Goal: Communication & Community: Participate in discussion

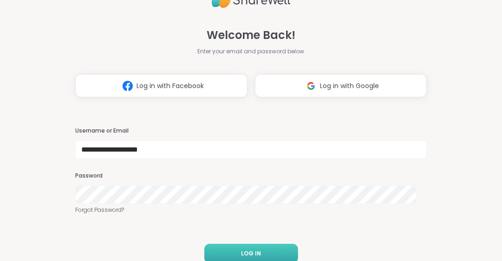
click at [257, 251] on button "LOG IN" at bounding box center [251, 254] width 94 height 20
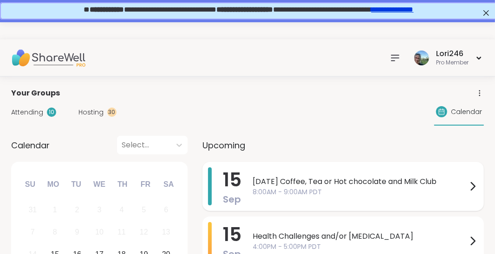
click at [366, 176] on span "Monday Coffee, Tea or Hot chocolate and Milk Club" at bounding box center [360, 181] width 215 height 11
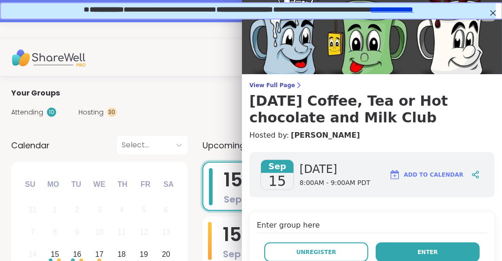
click at [422, 249] on span "Enter" at bounding box center [427, 252] width 20 height 8
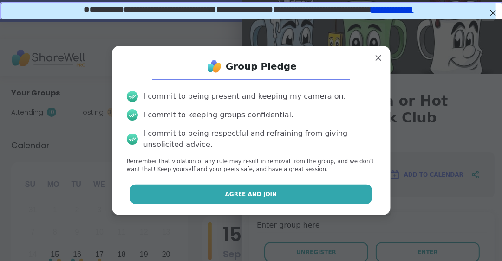
click at [244, 196] on span "Agree and Join" at bounding box center [251, 194] width 52 height 8
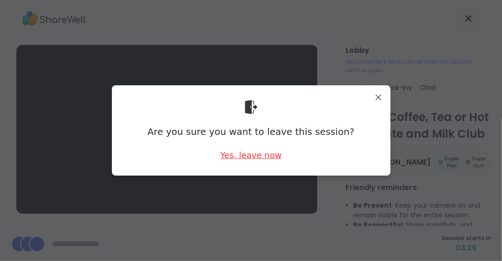
click at [250, 158] on div "Yes, leave now" at bounding box center [250, 156] width 61 height 12
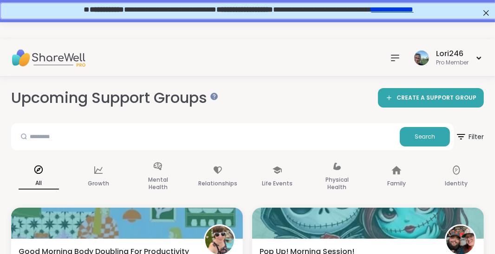
click at [39, 170] on icon at bounding box center [38, 170] width 8 height 8
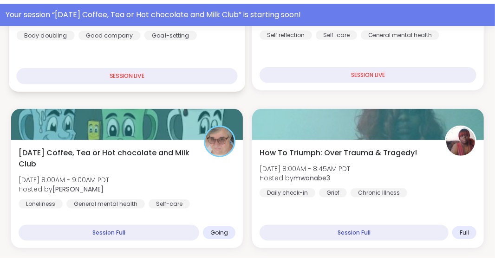
scroll to position [278, 0]
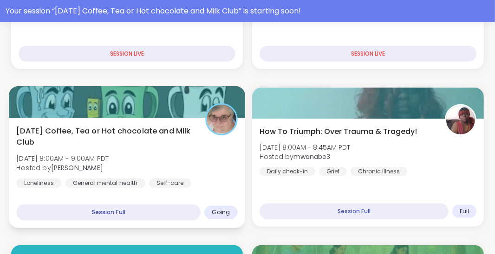
click at [98, 169] on span "Hosted by Susan" at bounding box center [62, 167] width 92 height 9
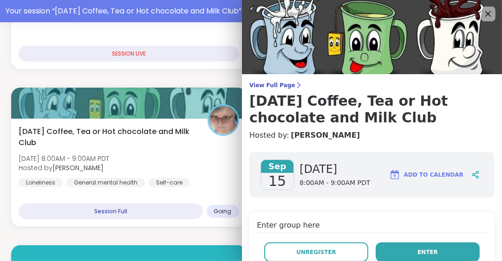
click at [413, 257] on button "Enter" at bounding box center [428, 253] width 104 height 20
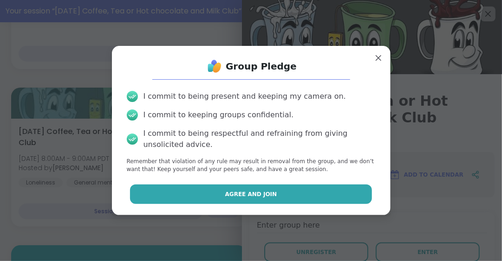
click at [258, 197] on span "Agree and Join" at bounding box center [251, 194] width 52 height 8
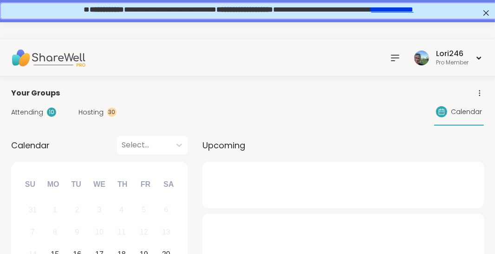
click at [31, 87] on span "Attending" at bounding box center [27, 113] width 32 height 10
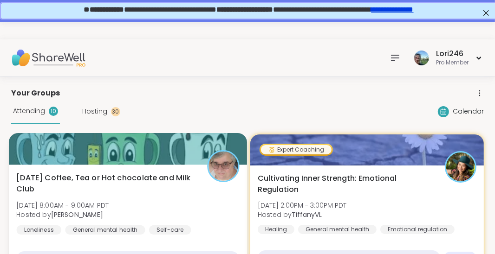
click at [154, 87] on div "[DATE] Coffee, Tea or Hot chocolate and Milk Club [DATE] 8:00AM - 9:00AM PDT Ho…" at bounding box center [127, 204] width 223 height 63
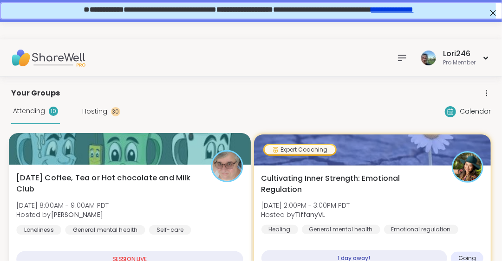
click at [154, 87] on div "[DATE] Coffee, Tea or Hot chocolate and Milk Club [DATE] 8:00AM - 9:00AM PDT Ho…" at bounding box center [129, 204] width 227 height 63
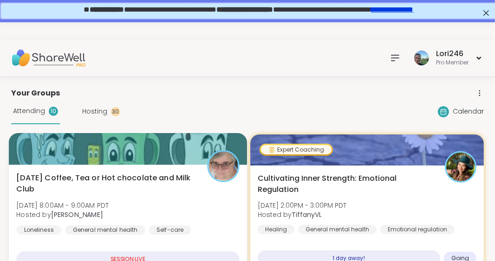
click at [175, 87] on div "[DATE] Coffee, Tea or Hot chocolate and Milk Club [DATE] 8:00AM - 9:00AM PDT Ho…" at bounding box center [127, 204] width 223 height 63
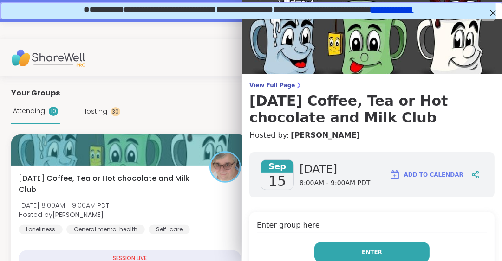
click at [381, 87] on button "Enter" at bounding box center [371, 253] width 115 height 20
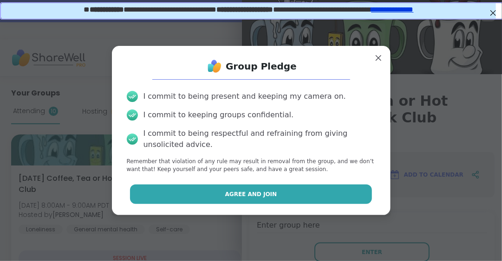
click at [274, 87] on button "Agree and Join" at bounding box center [251, 195] width 242 height 20
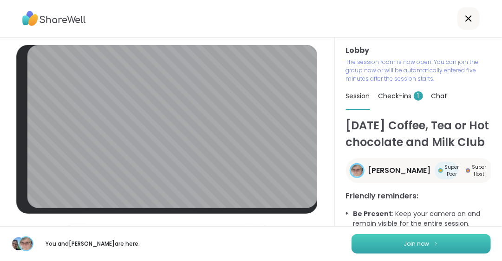
click at [356, 87] on button "Join now" at bounding box center [421, 245] width 139 height 20
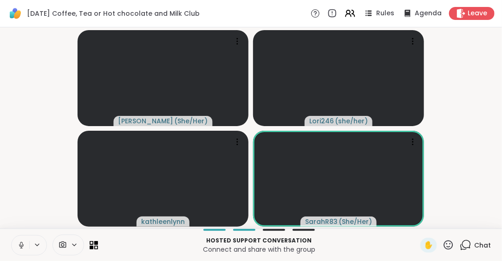
click at [429, 87] on icon at bounding box center [448, 245] width 9 height 9
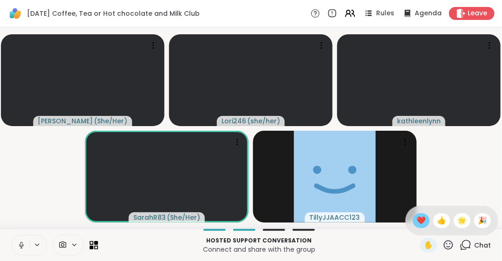
click at [417, 87] on span "❤️" at bounding box center [421, 220] width 9 height 11
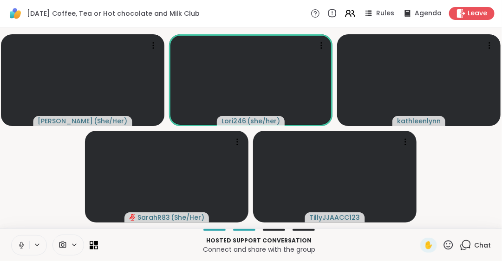
click at [20, 87] on icon at bounding box center [21, 245] width 8 height 8
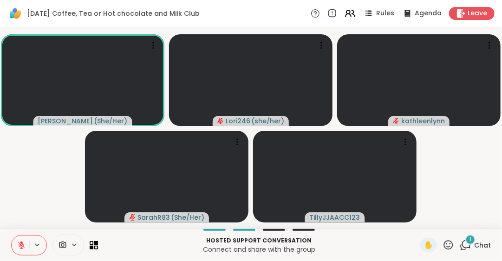
click at [429, 87] on icon at bounding box center [449, 246] width 12 height 12
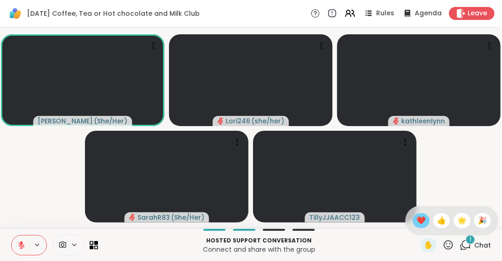
click at [417, 87] on span "❤️" at bounding box center [421, 220] width 9 height 11
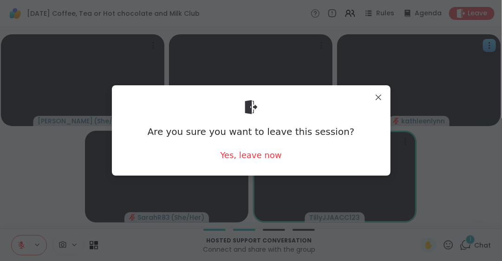
drag, startPoint x: 374, startPoint y: 93, endPoint x: 383, endPoint y: 117, distance: 25.4
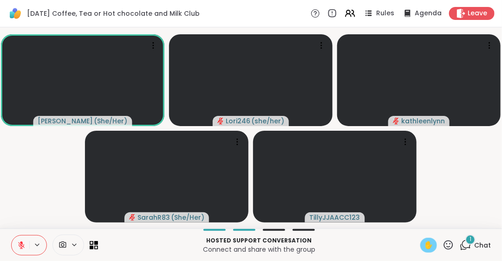
click at [424, 87] on span "✋" at bounding box center [428, 245] width 9 height 11
click at [18, 87] on icon at bounding box center [21, 245] width 8 height 8
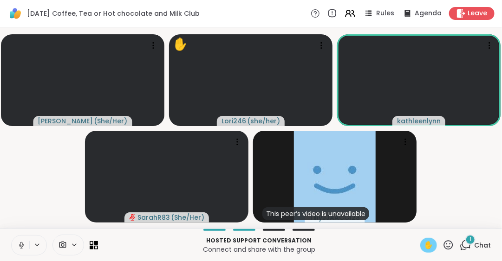
click at [18, 87] on icon at bounding box center [21, 245] width 8 height 8
click at [424, 87] on span "✋" at bounding box center [428, 245] width 9 height 11
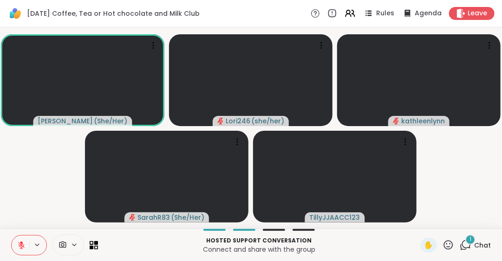
click at [429, 87] on icon at bounding box center [449, 246] width 12 height 12
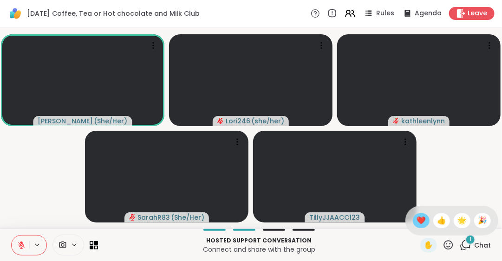
click at [417, 87] on span "❤️" at bounding box center [421, 220] width 9 height 11
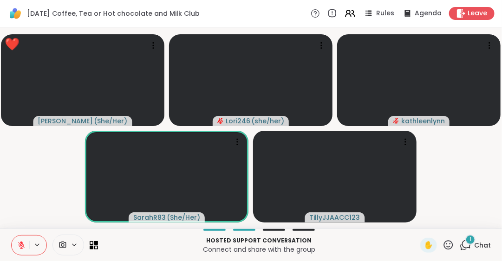
click at [429, 87] on icon at bounding box center [449, 246] width 12 height 12
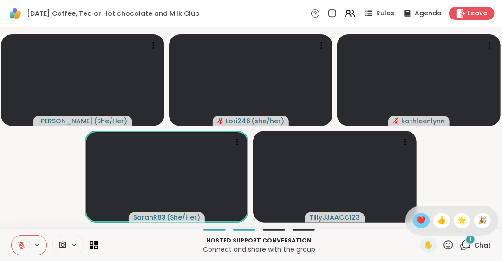
click at [417, 87] on span "❤️" at bounding box center [421, 220] width 9 height 11
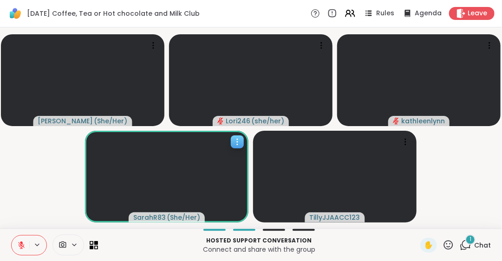
click at [237, 87] on icon at bounding box center [237, 141] width 9 height 9
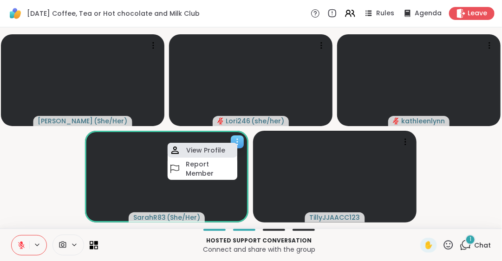
click at [211, 87] on h4 "View Profile" at bounding box center [205, 150] width 39 height 9
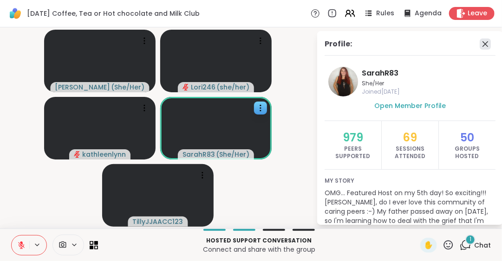
click at [429, 44] on icon at bounding box center [485, 44] width 11 height 11
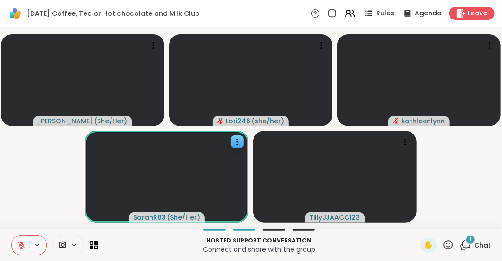
click at [429, 87] on span "Chat" at bounding box center [482, 245] width 17 height 9
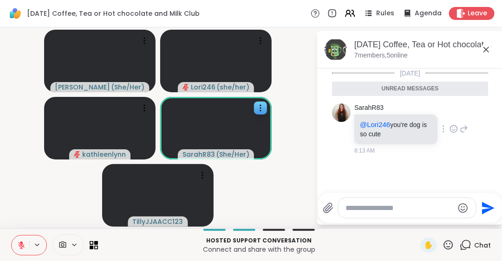
click at [429, 87] on icon at bounding box center [454, 128] width 8 height 9
click at [429, 87] on div "Select Reaction: Heart" at bounding box center [454, 114] width 8 height 8
click at [350, 87] on textarea "Type your message" at bounding box center [399, 208] width 108 height 9
type textarea "***"
click at [429, 87] on icon "Send" at bounding box center [488, 208] width 15 height 15
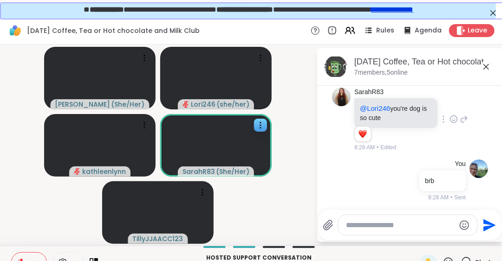
click at [346, 87] on textarea "Type your message" at bounding box center [400, 225] width 108 height 9
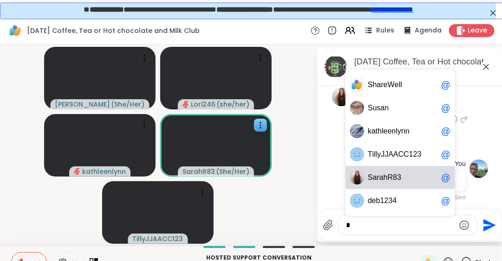
click at [377, 87] on span "r" at bounding box center [378, 177] width 2 height 9
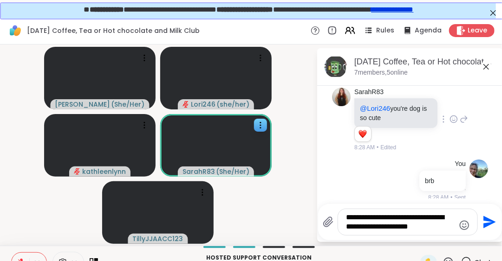
type textarea "**********"
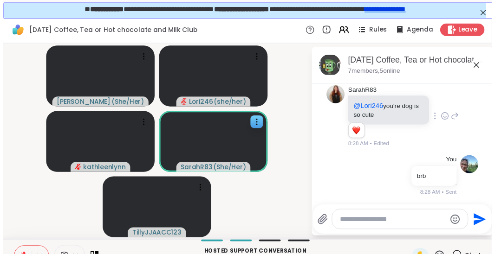
scroll to position [79, 0]
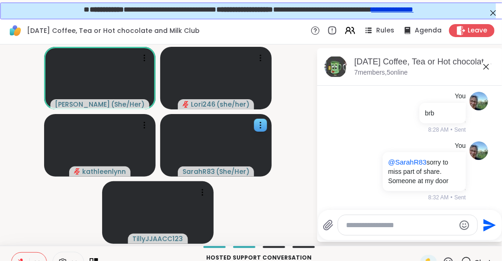
click at [429, 65] on icon at bounding box center [486, 66] width 11 height 11
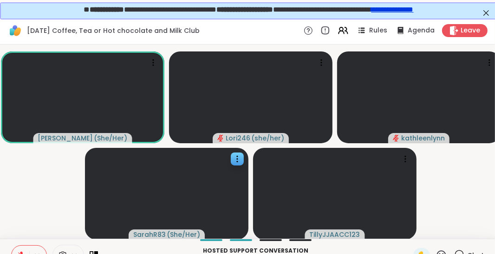
scroll to position [24, 0]
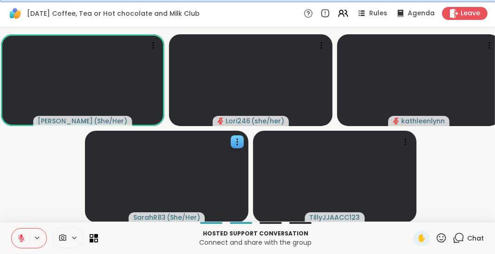
click at [429, 87] on icon at bounding box center [442, 239] width 12 height 12
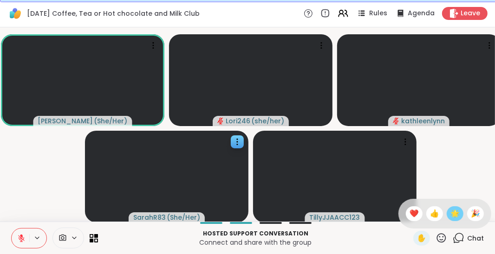
click at [429, 87] on span "🌟" at bounding box center [454, 213] width 9 height 11
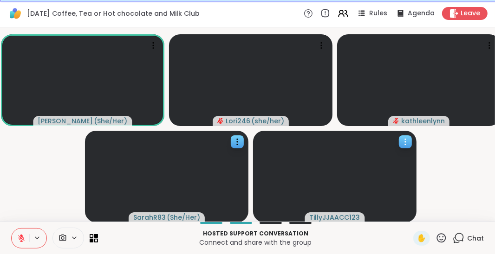
drag, startPoint x: 313, startPoint y: 164, endPoint x: 313, endPoint y: 176, distance: 11.1
click at [313, 87] on video at bounding box center [334, 177] width 163 height 92
click at [429, 87] on video-player-container "[PERSON_NAME] ( She/Her ) Lori246 ( she/her ) kathleenlynn SarahR83 ( She/Her )…" at bounding box center [248, 124] width 484 height 187
click at [406, 87] on icon at bounding box center [405, 141] width 9 height 9
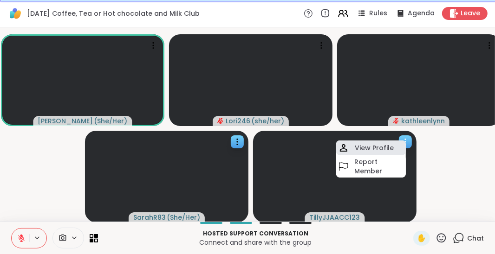
click at [387, 87] on h4 "View Profile" at bounding box center [374, 147] width 39 height 9
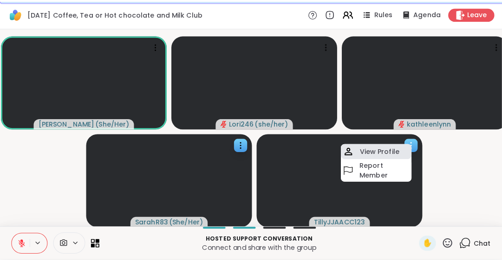
scroll to position [17, 0]
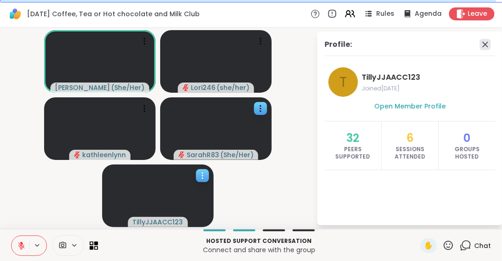
click at [429, 42] on icon at bounding box center [485, 44] width 11 height 11
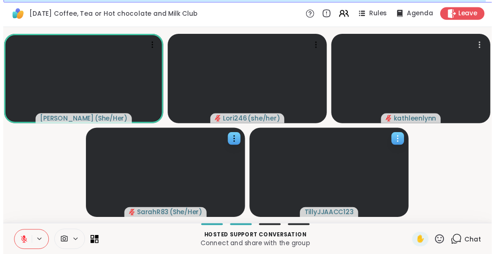
scroll to position [24, 0]
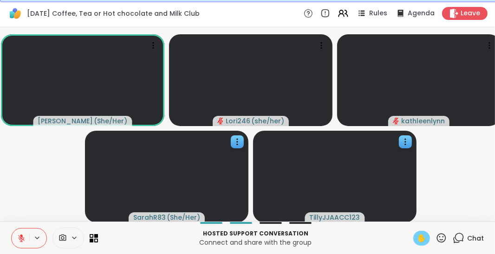
click at [421, 87] on span "✋" at bounding box center [421, 238] width 9 height 11
click at [18, 87] on icon at bounding box center [21, 238] width 7 height 7
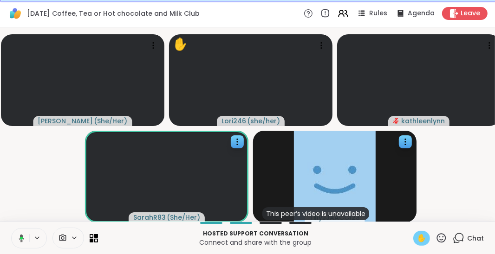
click at [419, 87] on span "✋" at bounding box center [421, 238] width 9 height 11
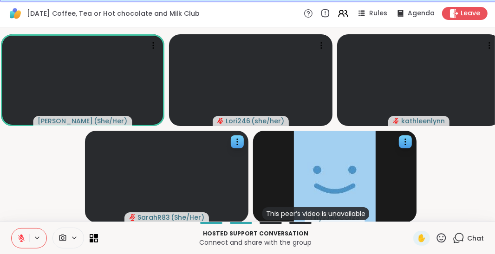
click at [20, 87] on icon at bounding box center [21, 239] width 8 height 8
click at [20, 87] on icon at bounding box center [21, 237] width 3 height 5
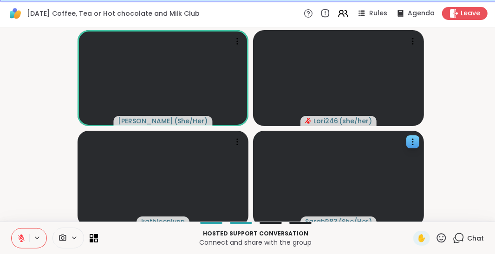
click at [429, 87] on span "Chat" at bounding box center [475, 238] width 17 height 9
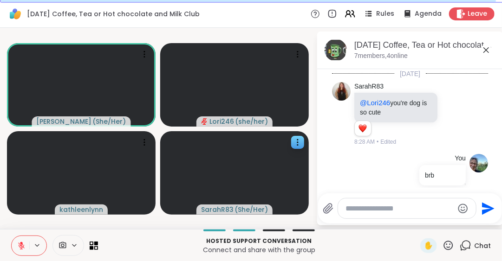
scroll to position [79, 0]
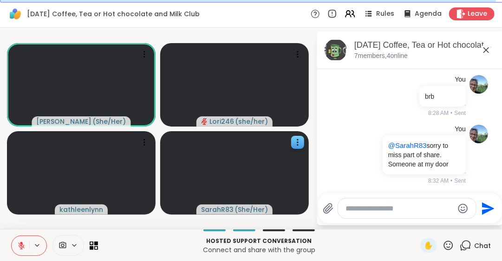
click at [356, 87] on textarea "Type your message" at bounding box center [399, 208] width 108 height 9
type textarea "**********"
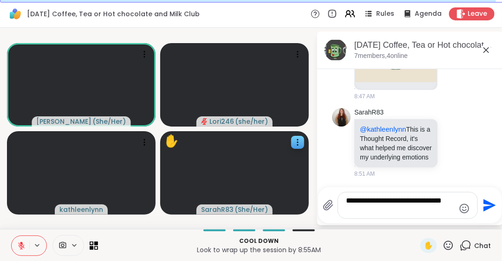
scroll to position [0, 0]
type textarea "**********"
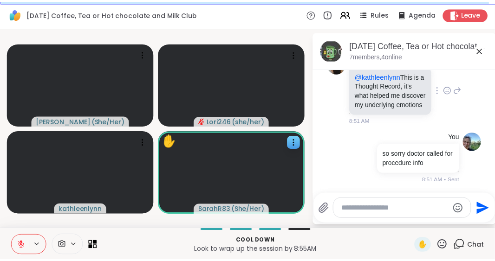
scroll to position [532, 0]
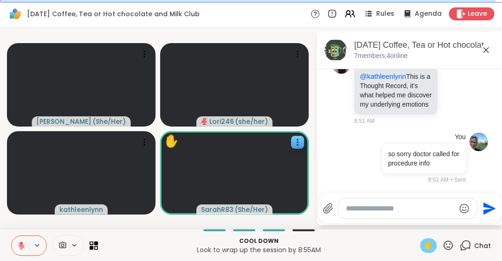
click at [424, 87] on span "✋" at bounding box center [428, 246] width 9 height 11
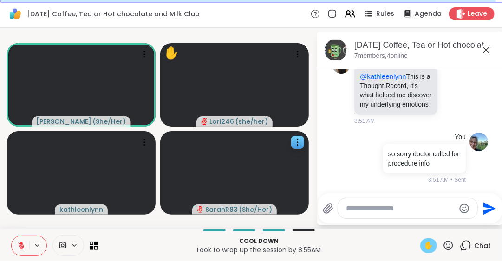
click at [22, 87] on icon at bounding box center [21, 246] width 8 height 8
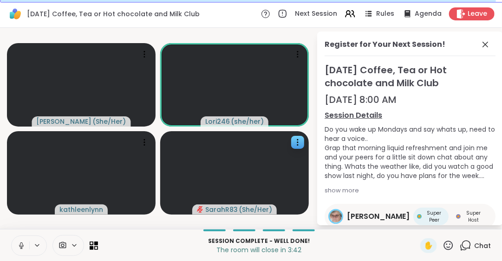
click at [19, 87] on icon at bounding box center [21, 246] width 5 height 3
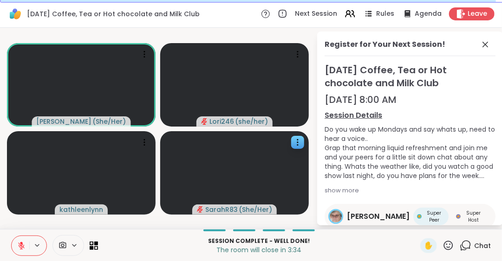
click at [19, 87] on icon at bounding box center [21, 246] width 7 height 7
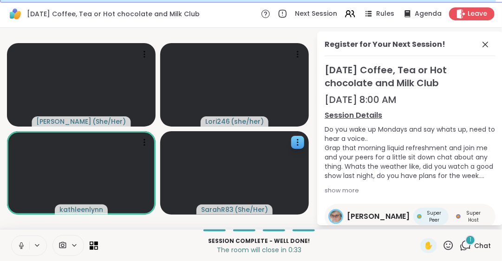
click at [19, 87] on icon at bounding box center [21, 246] width 5 height 3
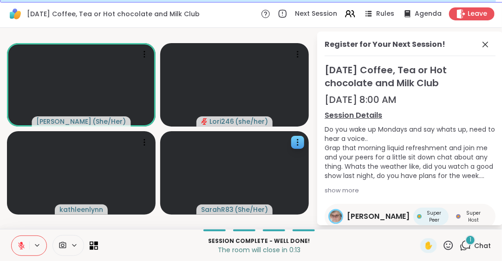
click at [21, 87] on icon at bounding box center [21, 246] width 7 height 7
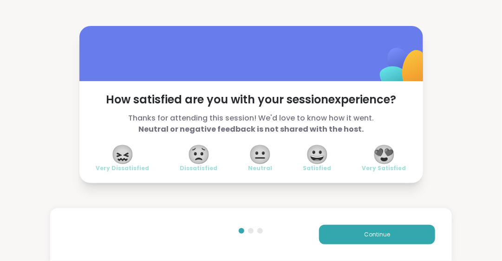
click at [381, 87] on span "Very Satisfied" at bounding box center [384, 168] width 44 height 7
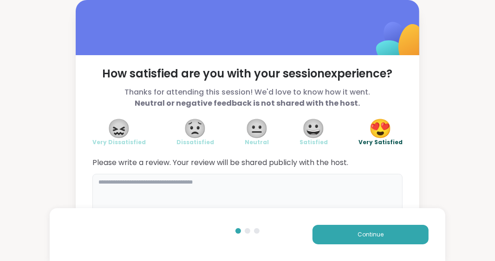
click at [96, 87] on textarea at bounding box center [247, 196] width 310 height 45
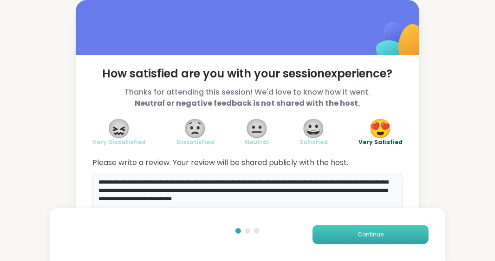
type textarea "**********"
click at [363, 87] on span "Continue" at bounding box center [371, 235] width 26 height 8
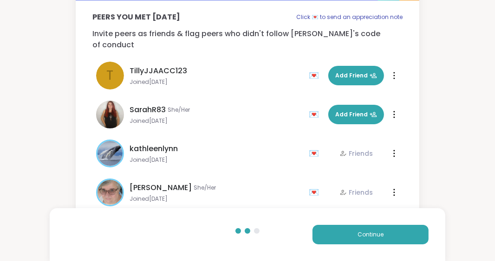
scroll to position [65, 0]
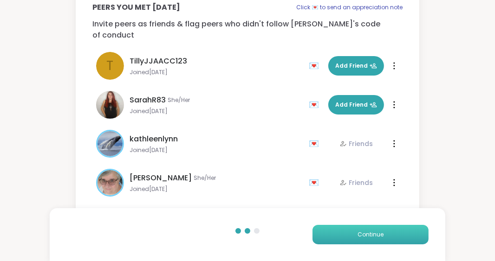
click at [375, 87] on span "Continue" at bounding box center [371, 235] width 26 height 8
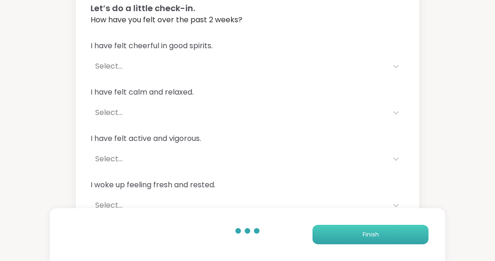
click at [375, 87] on span "Finish" at bounding box center [371, 235] width 16 height 8
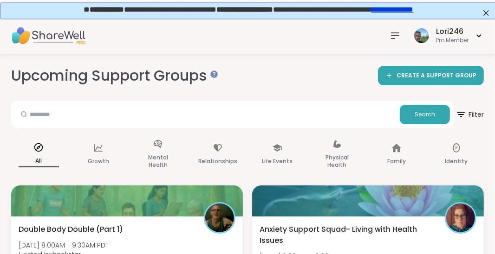
click at [392, 36] on icon at bounding box center [395, 35] width 11 height 11
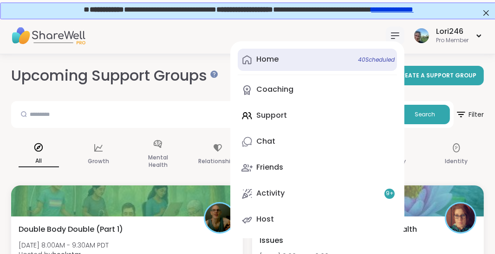
click at [266, 60] on div "Home 40 Scheduled" at bounding box center [267, 59] width 22 height 10
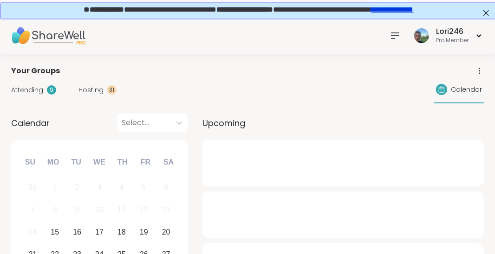
click at [98, 87] on span "Hosting" at bounding box center [90, 90] width 25 height 10
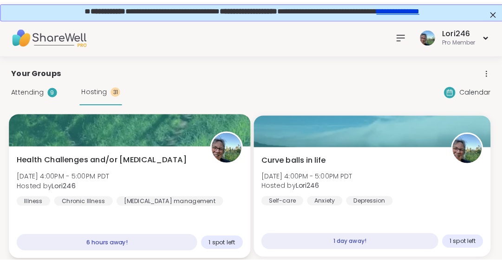
scroll to position [46, 0]
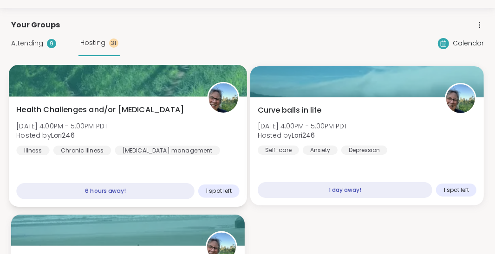
click at [130, 87] on div "Health Challenges and/or [MEDICAL_DATA] [DATE] 4:00PM - 5:00PM PDT Hosted by Lo…" at bounding box center [127, 129] width 223 height 51
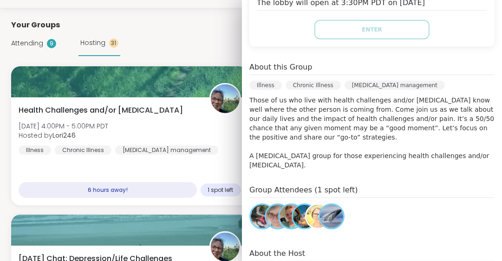
scroll to position [232, 0]
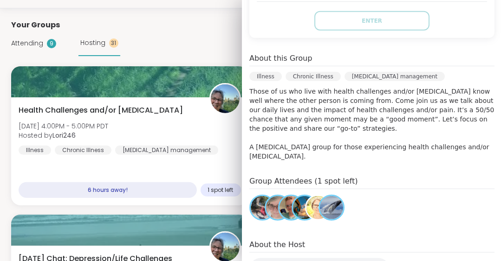
click at [306, 87] on img at bounding box center [317, 207] width 23 height 23
click at [294, 87] on img at bounding box center [304, 207] width 23 height 23
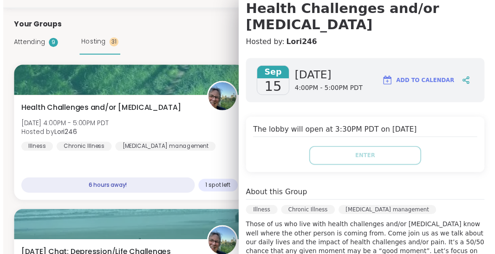
scroll to position [0, 0]
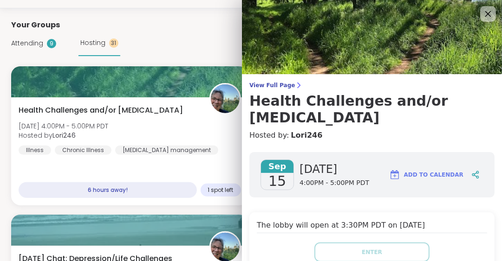
click at [429, 12] on icon at bounding box center [488, 14] width 6 height 6
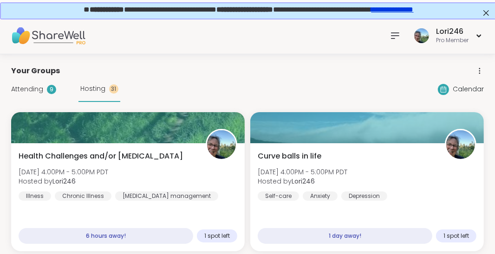
click at [393, 33] on icon at bounding box center [395, 35] width 11 height 11
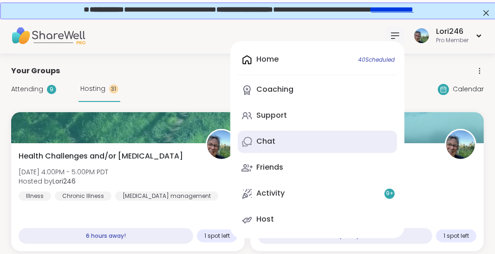
click at [276, 87] on link "Chat" at bounding box center [317, 142] width 159 height 22
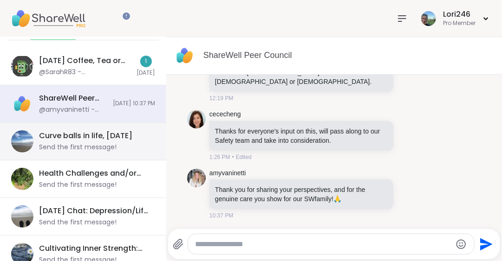
scroll to position [88, 0]
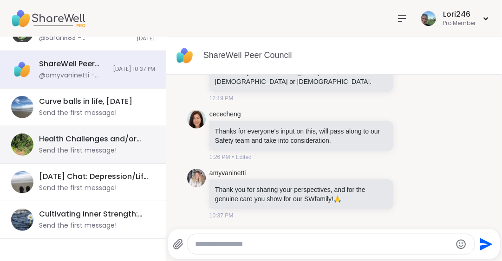
click at [109, 87] on div "Health Challenges and/or [MEDICAL_DATA], [DATE]" at bounding box center [94, 139] width 111 height 10
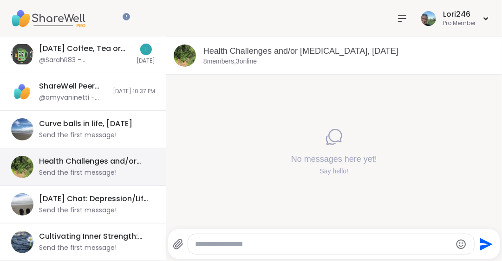
scroll to position [65, 0]
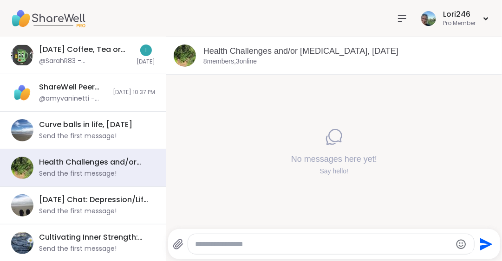
click at [196, 87] on textarea "Type your message" at bounding box center [323, 244] width 256 height 9
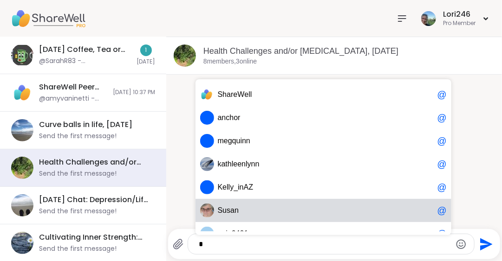
scroll to position [13, 0]
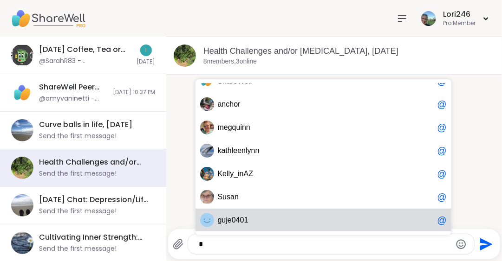
click at [225, 87] on span "u" at bounding box center [224, 220] width 4 height 9
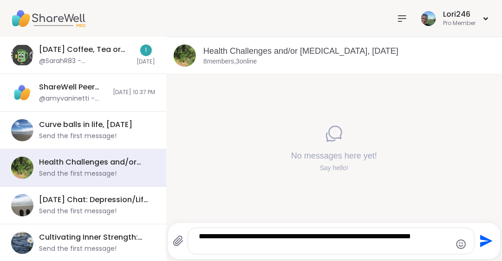
scroll to position [0, 0]
type textarea "**********"
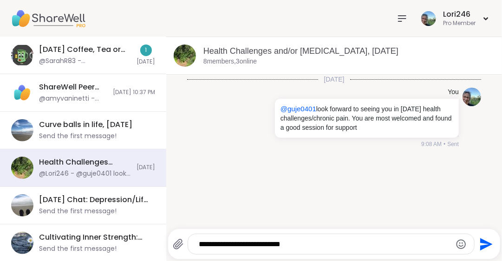
type textarea "**********"
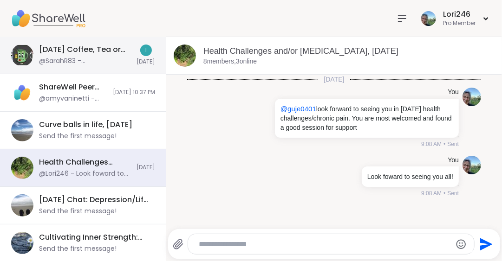
click at [80, 50] on div "[DATE] Coffee, Tea or Hot chocolate and Milk Club, [DATE]" at bounding box center [85, 50] width 92 height 10
